Goal: Task Accomplishment & Management: Complete application form

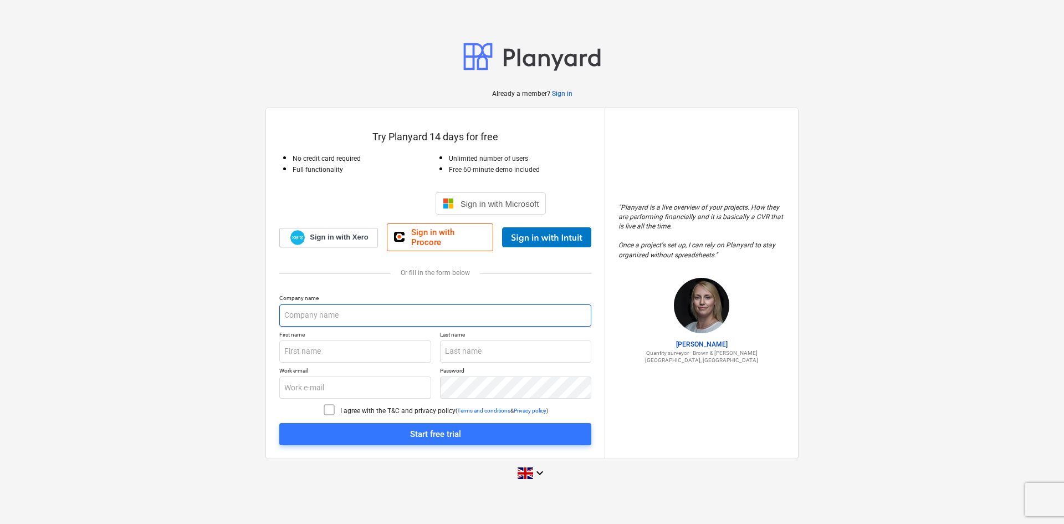
click at [346, 307] on input "text" at bounding box center [435, 315] width 312 height 22
click at [346, 308] on input "text" at bounding box center [435, 315] width 312 height 22
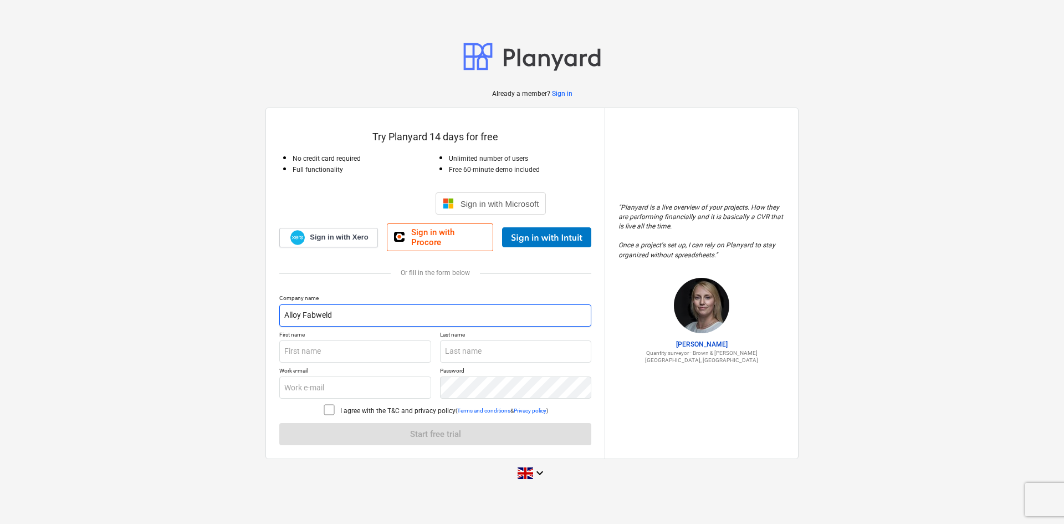
type input "Alloy Fabweld"
type input "[PERSON_NAME]"
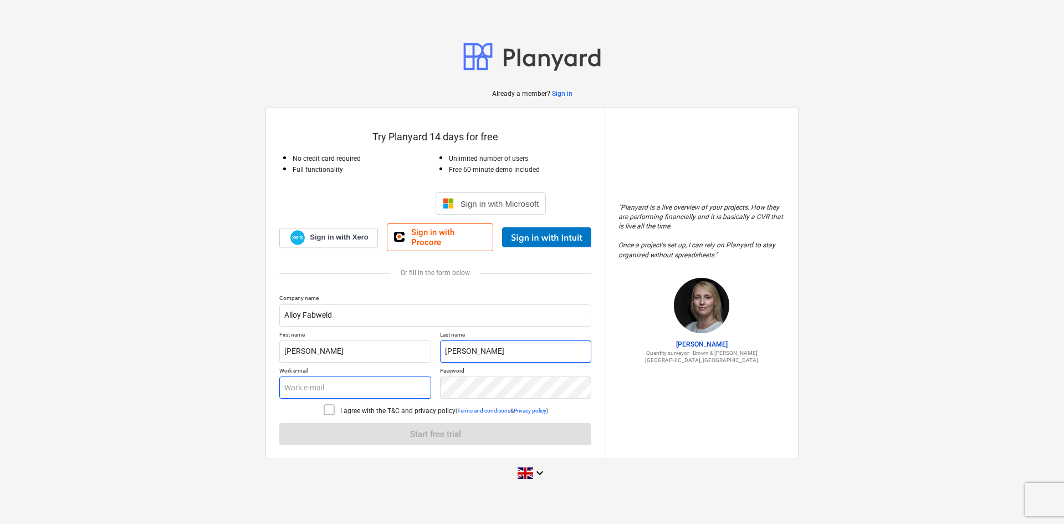
type input "[PERSON_NAME]"
click at [344, 377] on input "text" at bounding box center [355, 387] width 152 height 22
type input "[PERSON_NAME][EMAIL_ADDRESS][PERSON_NAME][DOMAIN_NAME]"
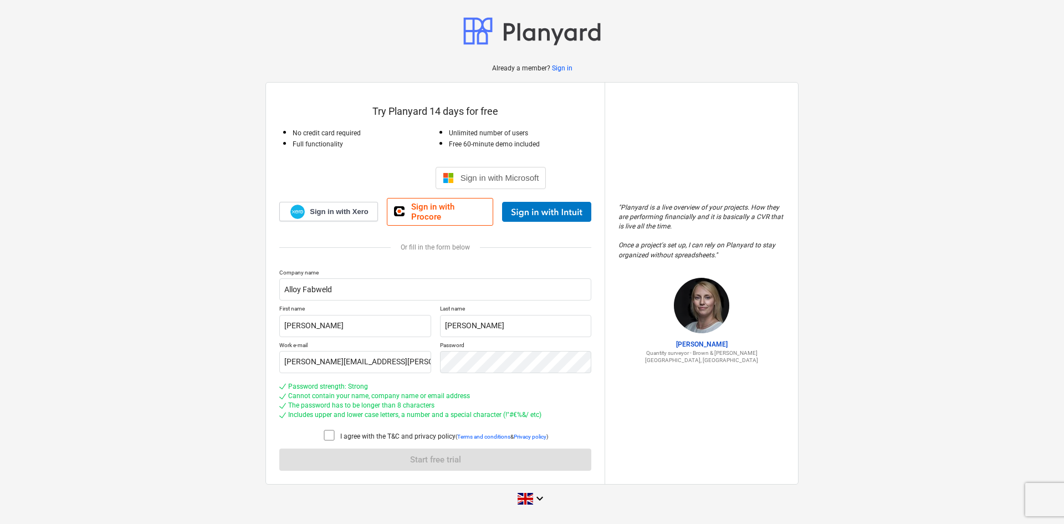
click at [327, 429] on icon at bounding box center [328, 434] width 13 height 13
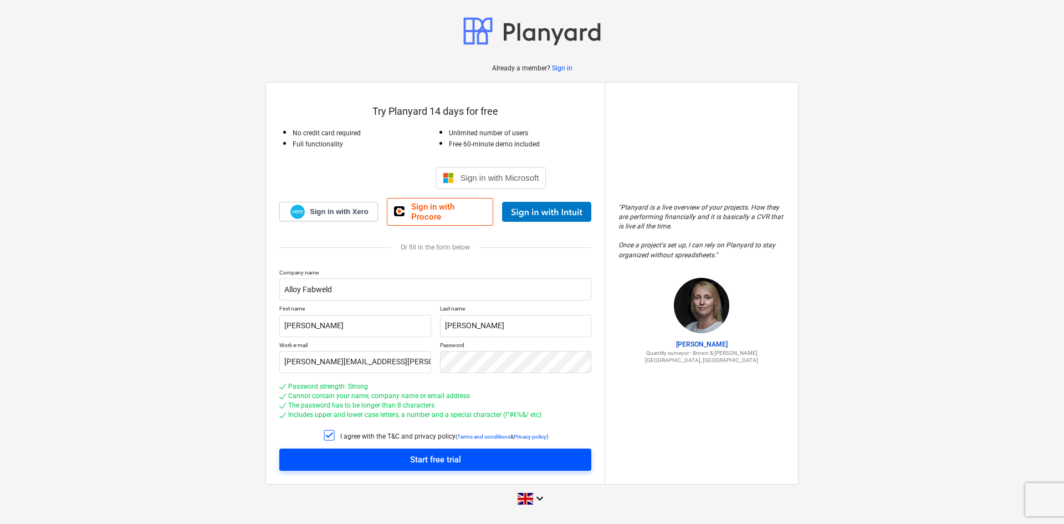
click at [435, 454] on div "Start free trial" at bounding box center [435, 459] width 51 height 14
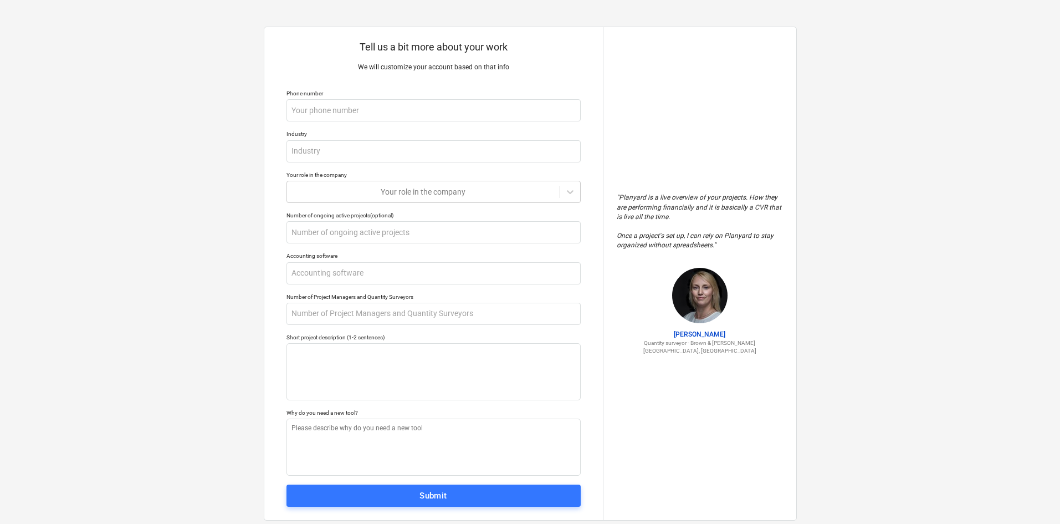
type textarea "x"
